Goal: Transaction & Acquisition: Purchase product/service

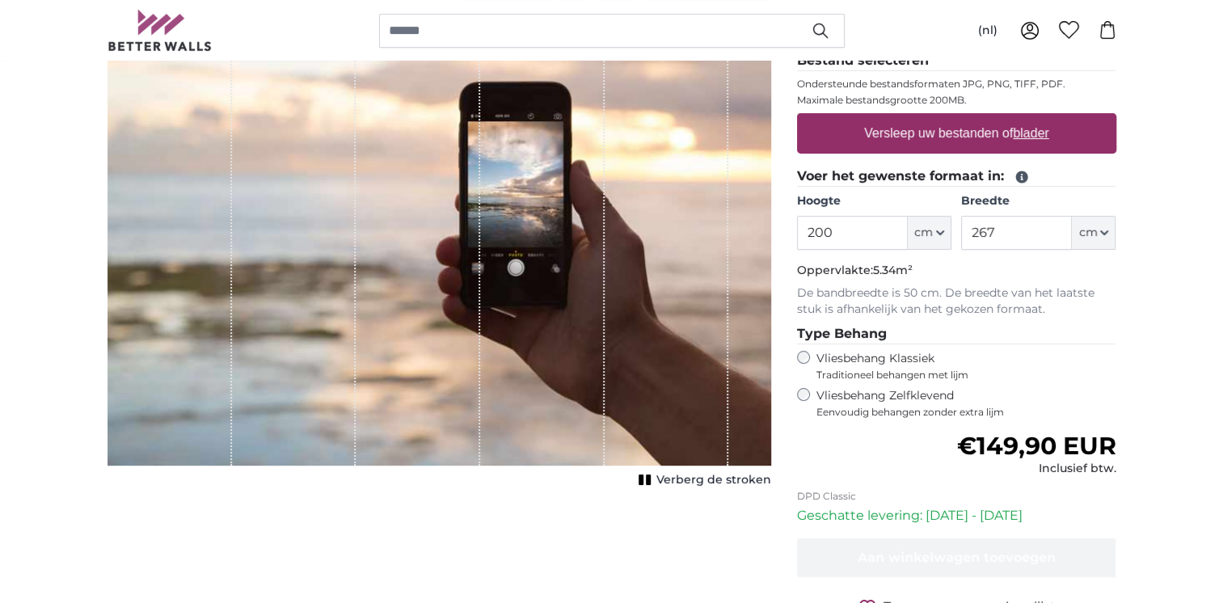
scroll to position [162, 0]
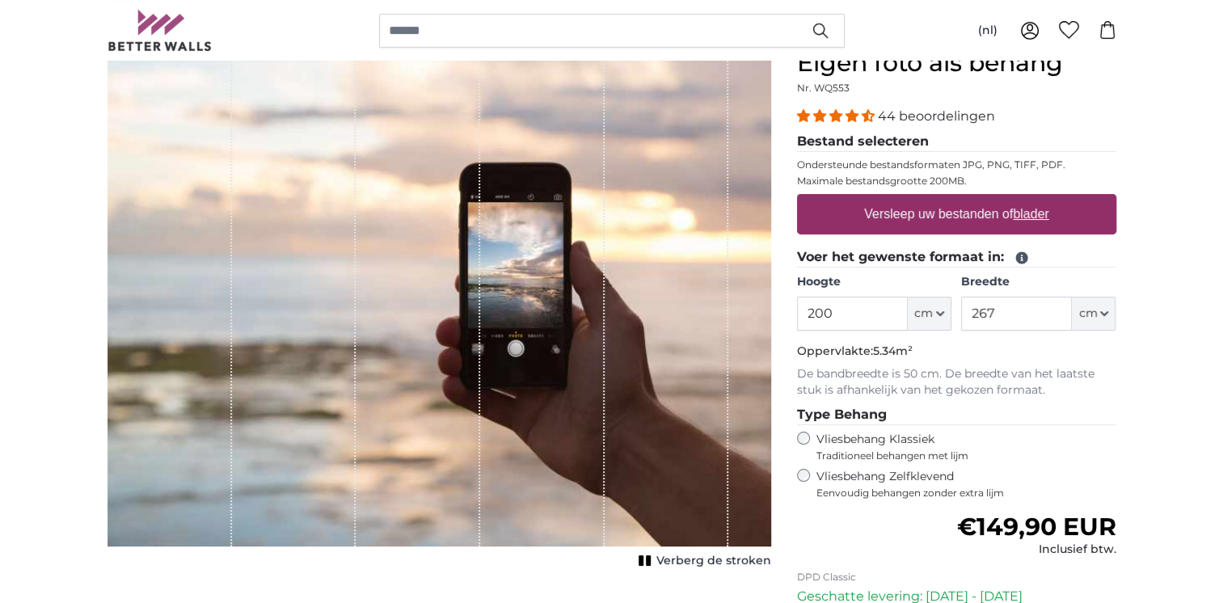
click at [880, 315] on input "200" at bounding box center [852, 314] width 111 height 34
drag, startPoint x: 1015, startPoint y: 315, endPoint x: 873, endPoint y: 306, distance: 142.5
click at [873, 307] on div "Hoogte 200 ft cm Centimeter (cm) Inches (inch) Feet (ft. in.) Breedte 267 ft cm…" at bounding box center [956, 302] width 319 height 57
type input "545"
click at [1115, 380] on p "De bandbreedte is 50 cm. De breedte van het laatste stuk is afhankelijk van het…" at bounding box center [956, 382] width 319 height 32
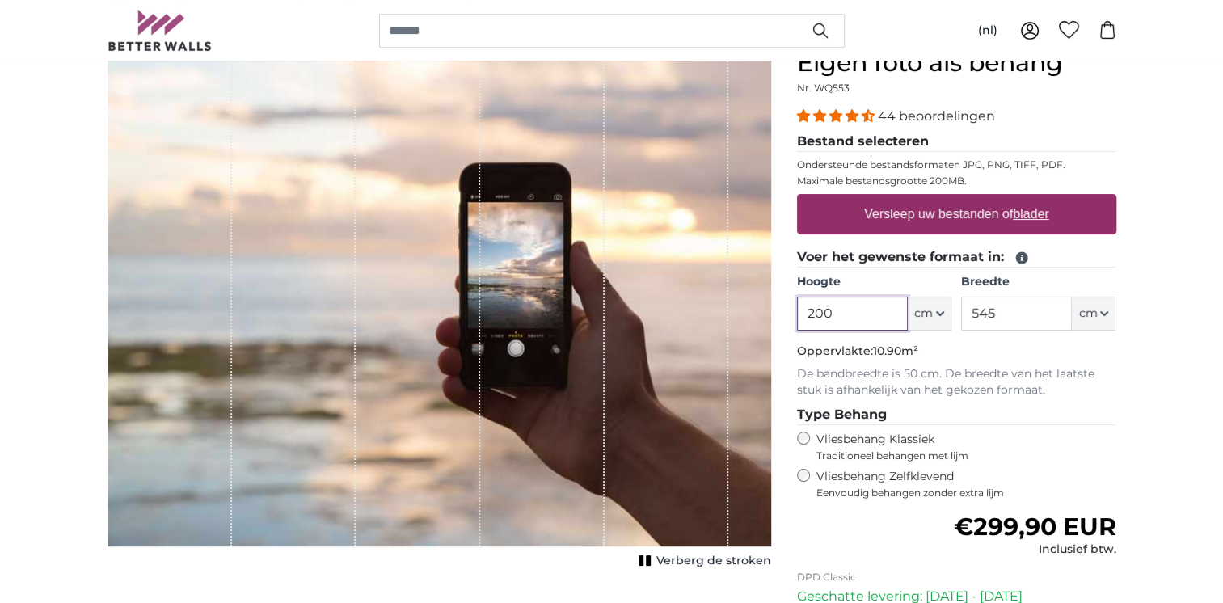
drag, startPoint x: 853, startPoint y: 313, endPoint x: 637, endPoint y: 306, distance: 216.7
click at [637, 306] on product-detail "Annuleren Afbeelding bijsnijden Verberg de stroken Eigen foto als behang Nr. WQ…" at bounding box center [612, 400] width 1035 height 754
type input "220"
click at [1100, 412] on legend "Type Behang" at bounding box center [956, 415] width 319 height 20
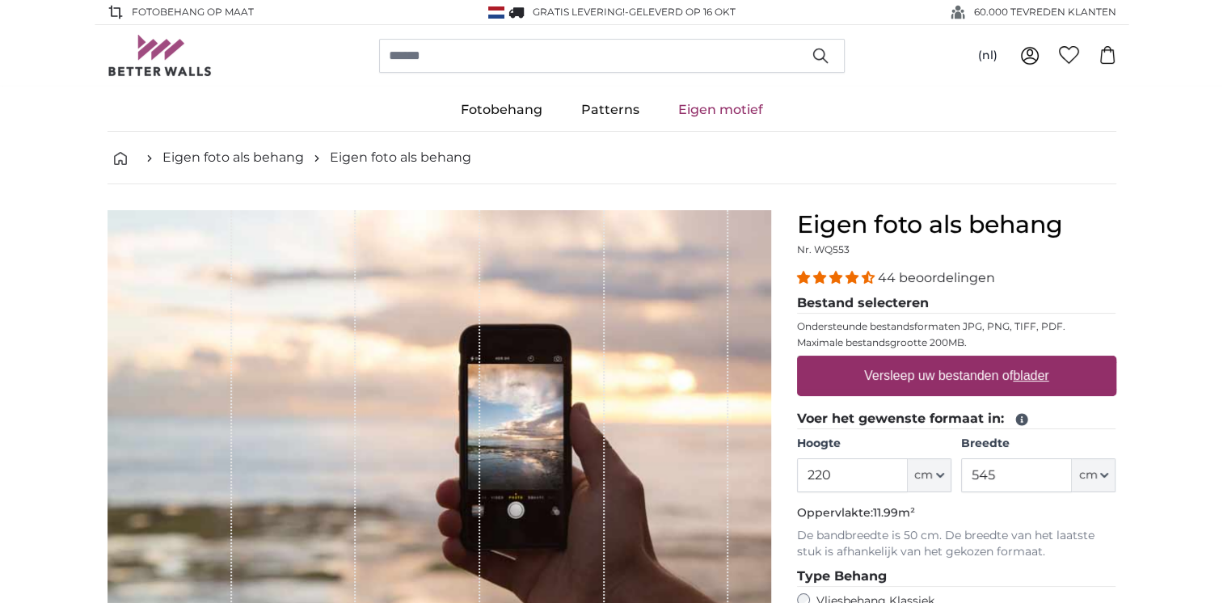
scroll to position [242, 0]
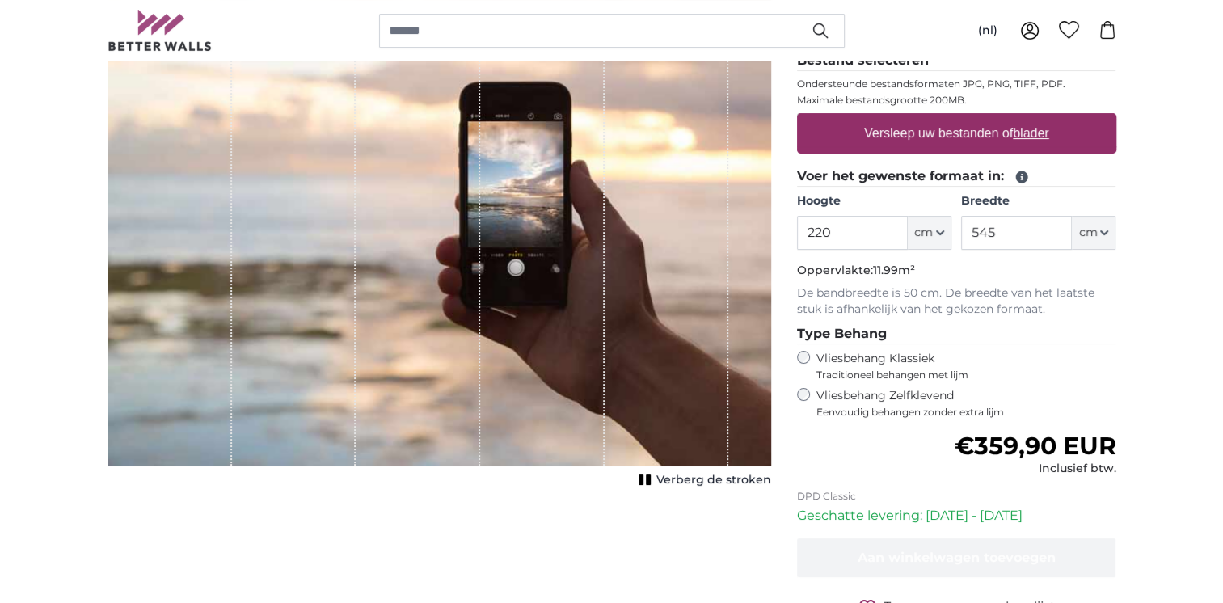
click at [877, 397] on label "Vliesbehang Zelfklevend Eenvoudig behangen zonder extra lijm" at bounding box center [966, 403] width 300 height 31
click at [866, 356] on label "Vliesbehang Klassiek Traditioneel behangen met lijm" at bounding box center [951, 366] width 270 height 31
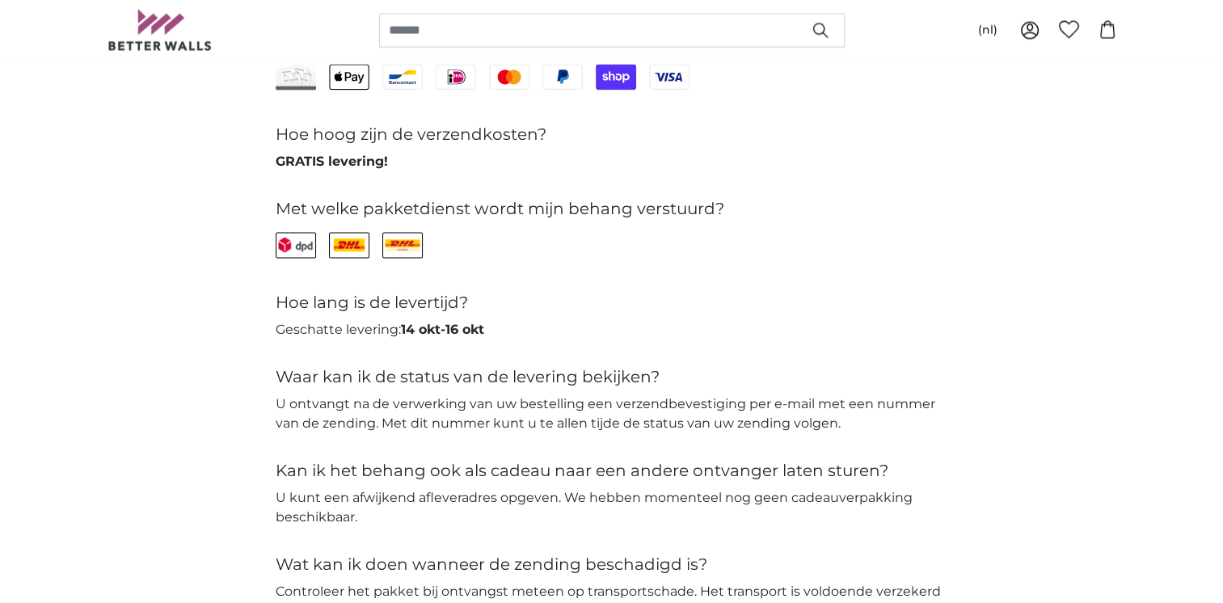
scroll to position [3556, 0]
